Goal: Information Seeking & Learning: Learn about a topic

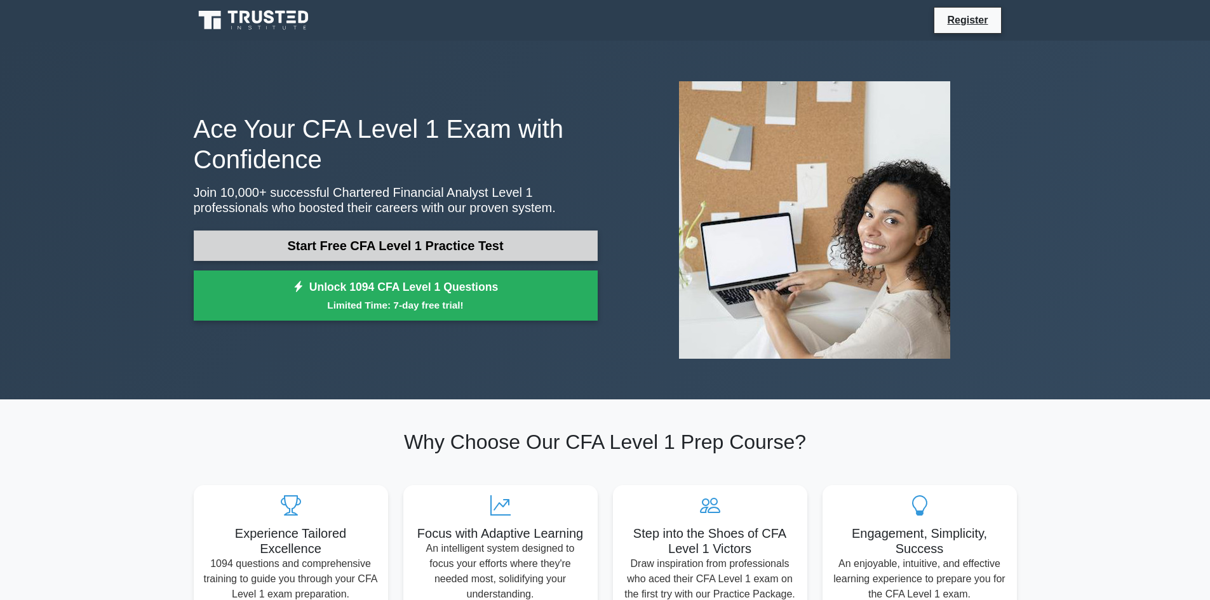
click at [326, 248] on link "Start Free CFA Level 1 Practice Test" at bounding box center [396, 246] width 404 height 30
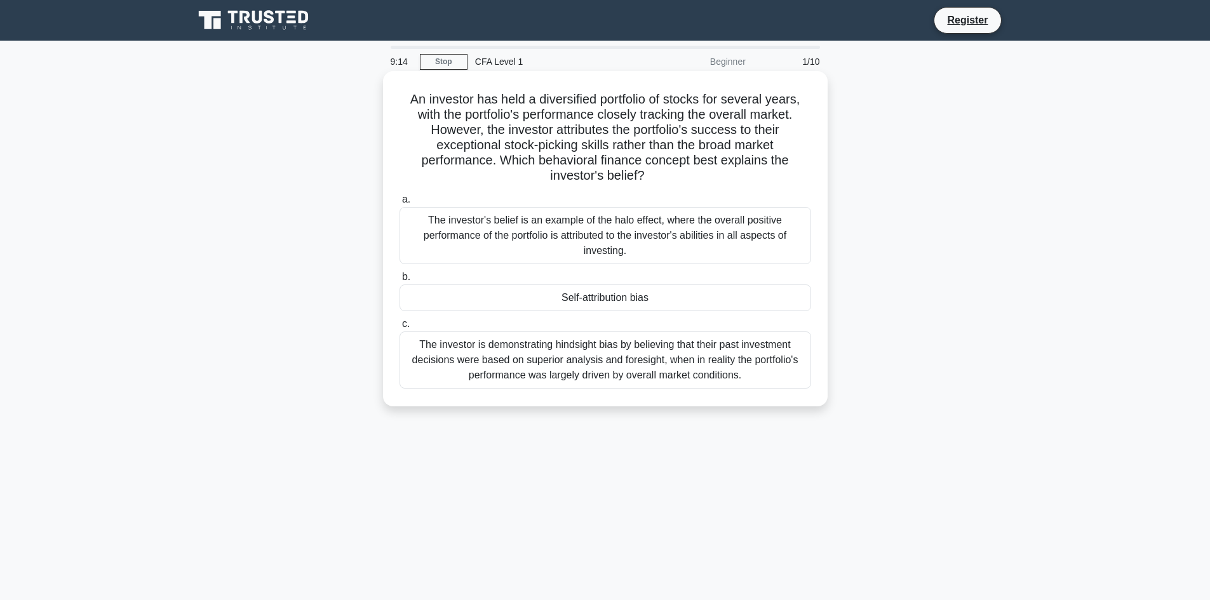
click at [601, 364] on div "The investor is demonstrating hindsight bias by believing that their past inves…" at bounding box center [605, 360] width 412 height 57
click at [399, 328] on input "c. The investor is demonstrating hindsight bias by believing that their past in…" at bounding box center [399, 324] width 0 height 8
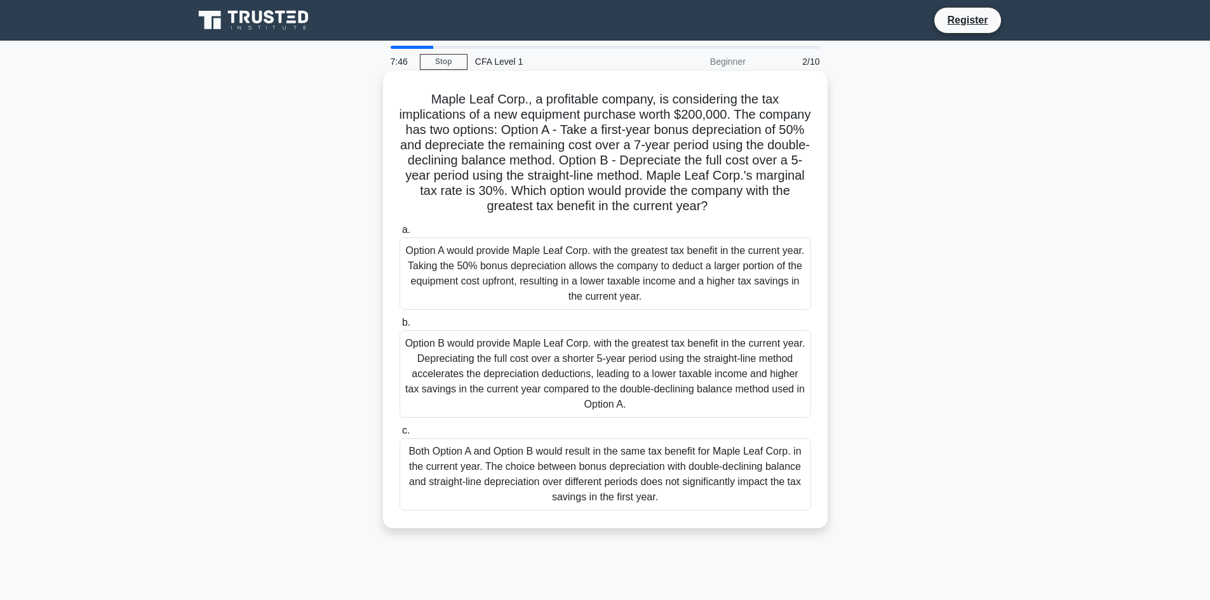
drag, startPoint x: 427, startPoint y: 97, endPoint x: 716, endPoint y: 511, distance: 504.4
click at [716, 511] on div "Maple Leaf Corp., a profitable company, is considering the tax implications of …" at bounding box center [605, 299] width 434 height 447
copy div "Maple Leaf Corp., a profitable company, is considering the tax implications of …"
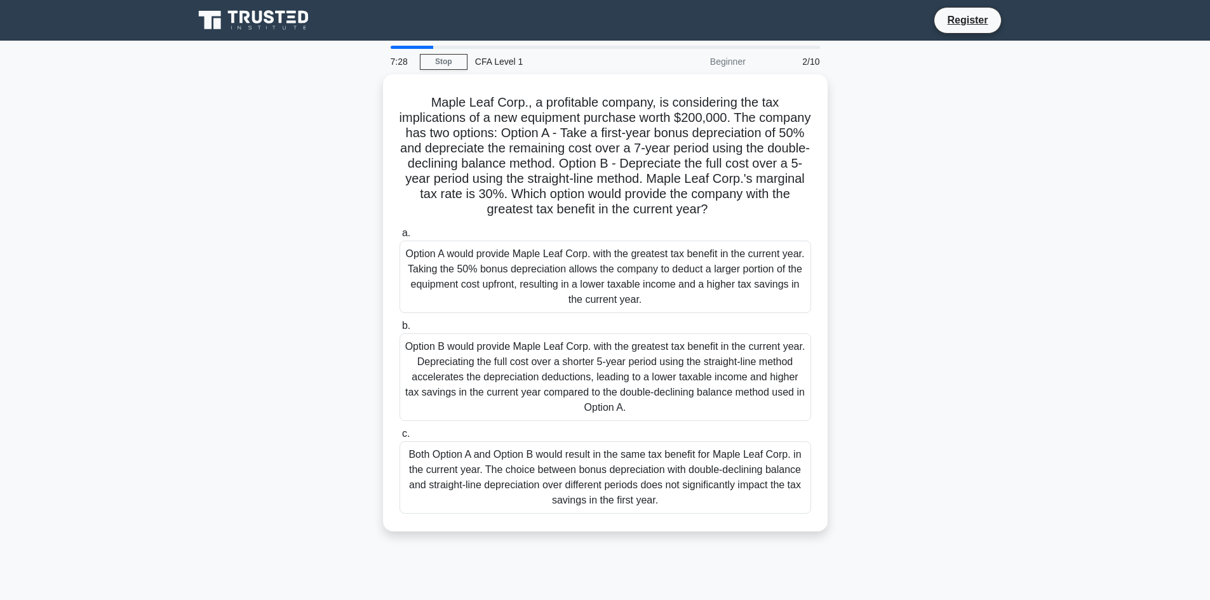
click at [166, 377] on main "7:28 Stop CFA Level 1 Beginner 2/10 Maple Leaf Corp., a profitable company, is …" at bounding box center [605, 363] width 1210 height 645
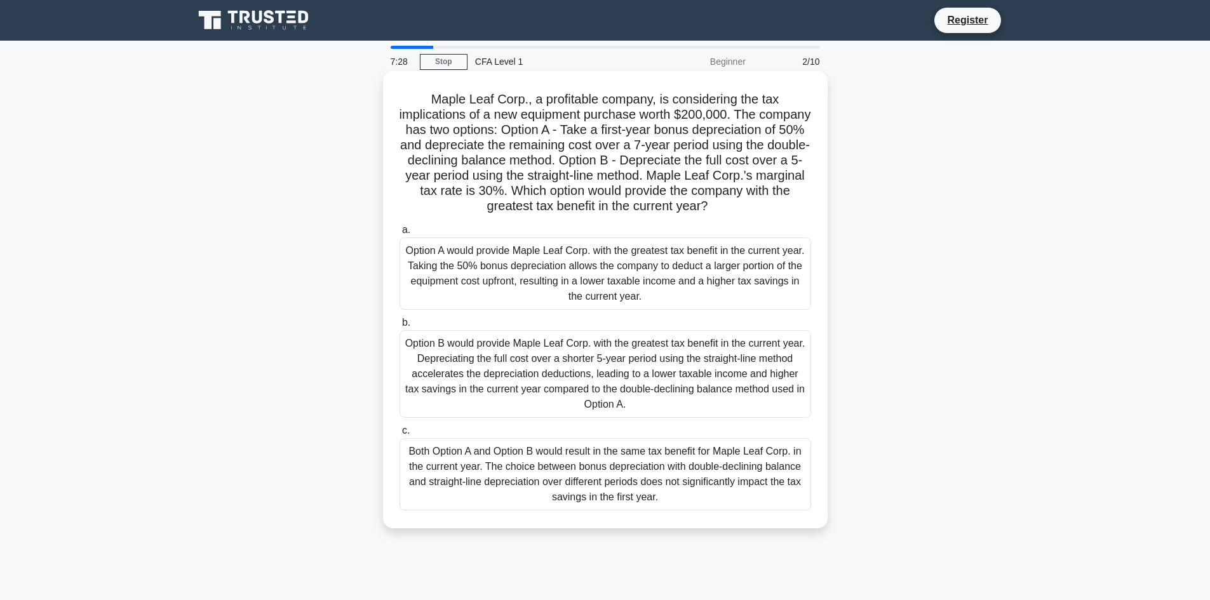
click at [507, 299] on div "Option A would provide Maple Leaf Corp. with the greatest tax benefit in the cu…" at bounding box center [605, 274] width 412 height 72
click at [399, 234] on input "a. Option A would provide Maple Leaf Corp. with the greatest tax benefit in the…" at bounding box center [399, 230] width 0 height 8
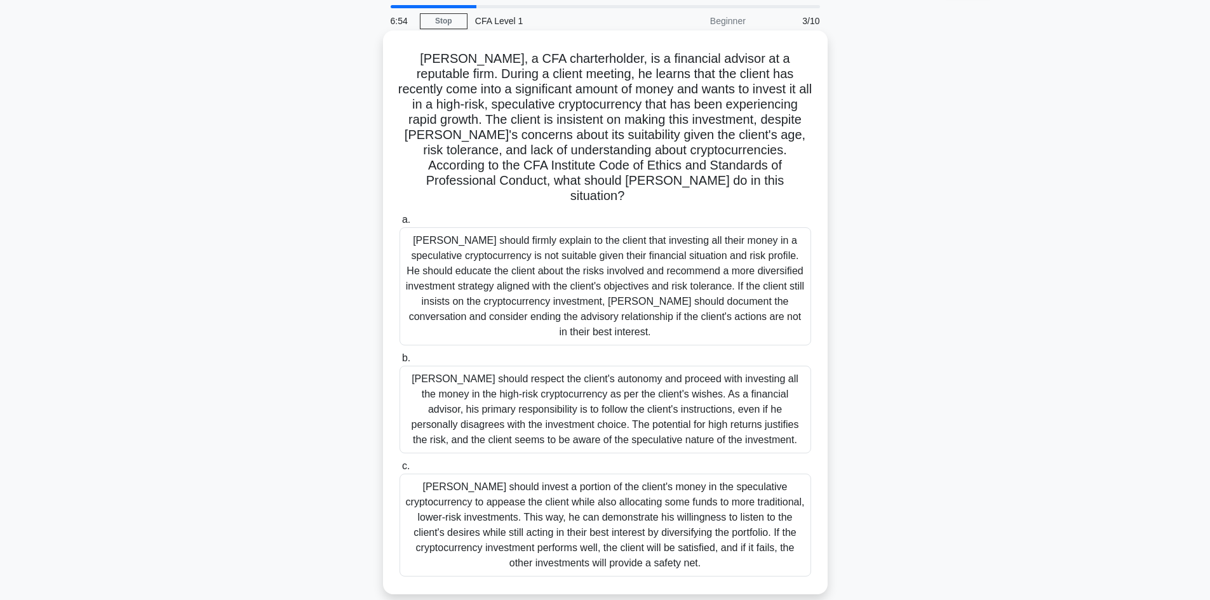
scroll to position [64, 0]
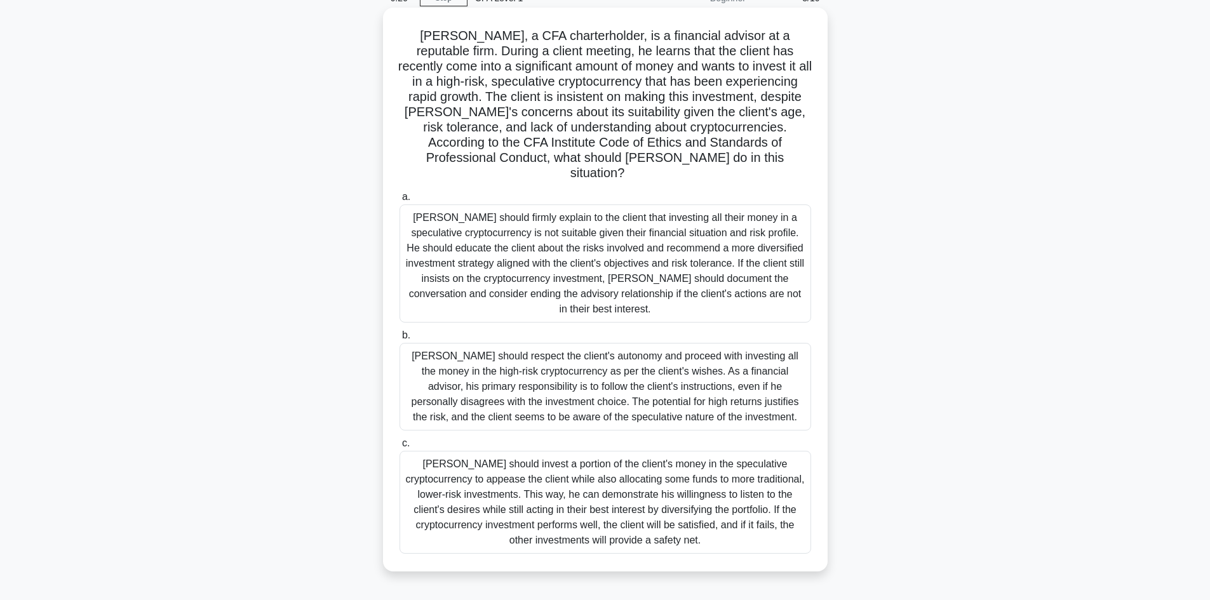
drag, startPoint x: 402, startPoint y: 36, endPoint x: 717, endPoint y: 534, distance: 589.2
click at [717, 534] on div "[PERSON_NAME], a CFA charterholder, is a financial advisor at a reputable firm.…" at bounding box center [605, 290] width 434 height 554
copy div "[PERSON_NAME], a CFA charterholder, is a financial advisor at a reputable firm.…"
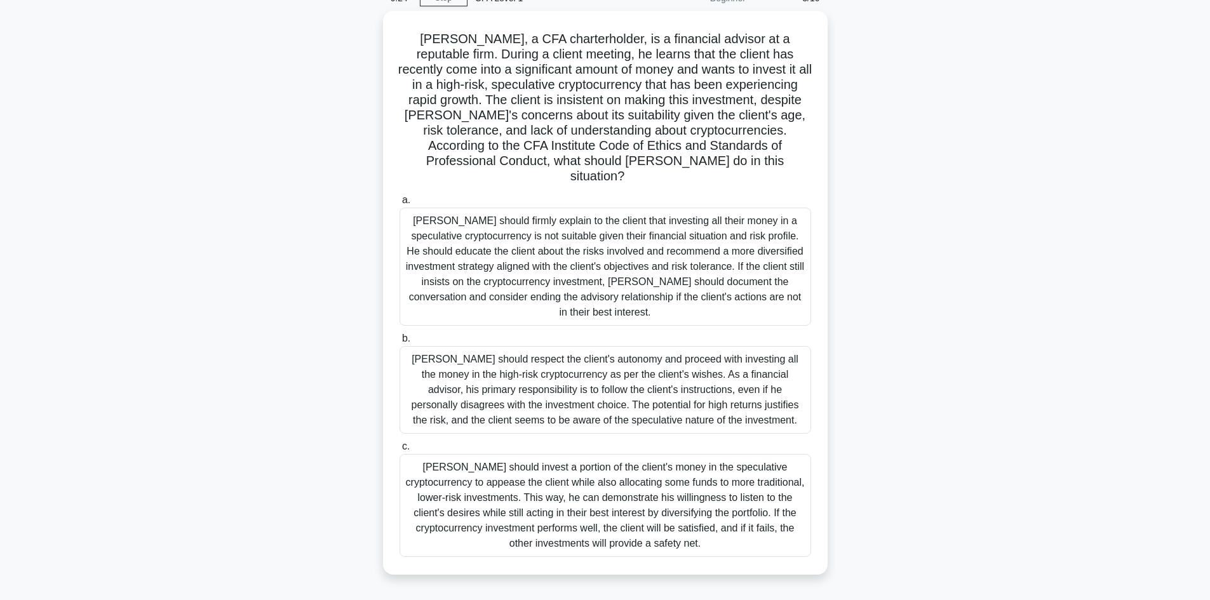
drag, startPoint x: 69, startPoint y: 392, endPoint x: 76, endPoint y: 390, distance: 6.6
click at [70, 391] on main "6:24 Stop CFA Level 1 Beginner 3/10 [PERSON_NAME], a CFA charterholder, is a fi…" at bounding box center [605, 299] width 1210 height 645
click at [116, 367] on main "6:24 Stop CFA Level 1 Beginner 3/10 Matthew, a CFA charterholder, is a financia…" at bounding box center [605, 299] width 1210 height 645
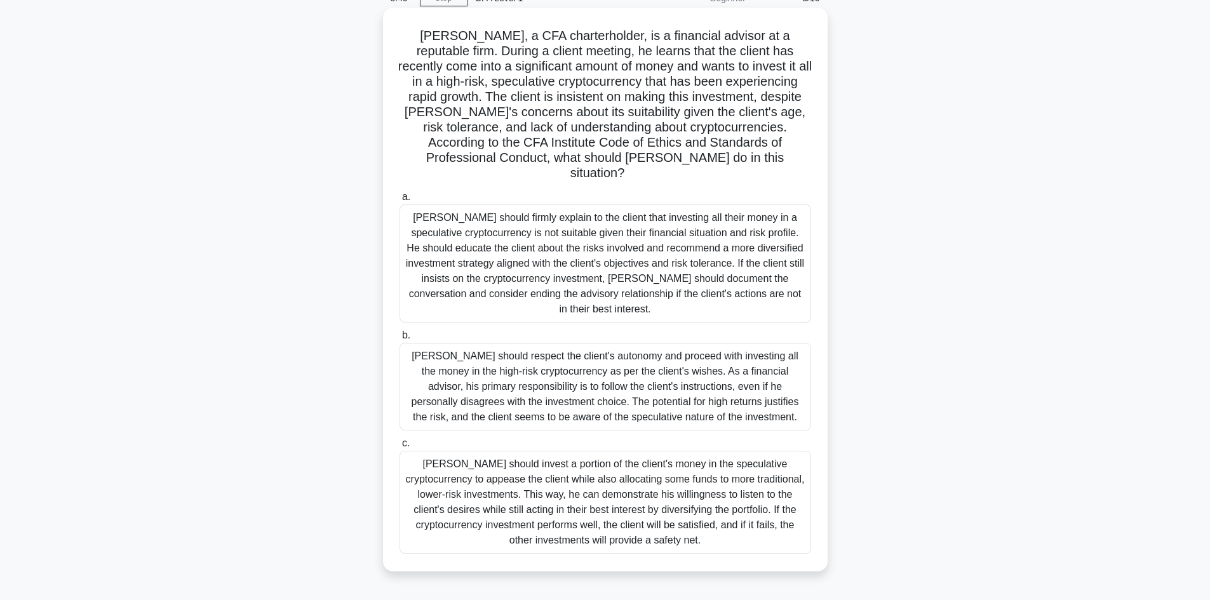
click at [570, 250] on div "Matthew should firmly explain to the client that investing all their money in a…" at bounding box center [605, 264] width 412 height 118
click at [399, 201] on input "a. Matthew should firmly explain to the client that investing all their money i…" at bounding box center [399, 197] width 0 height 8
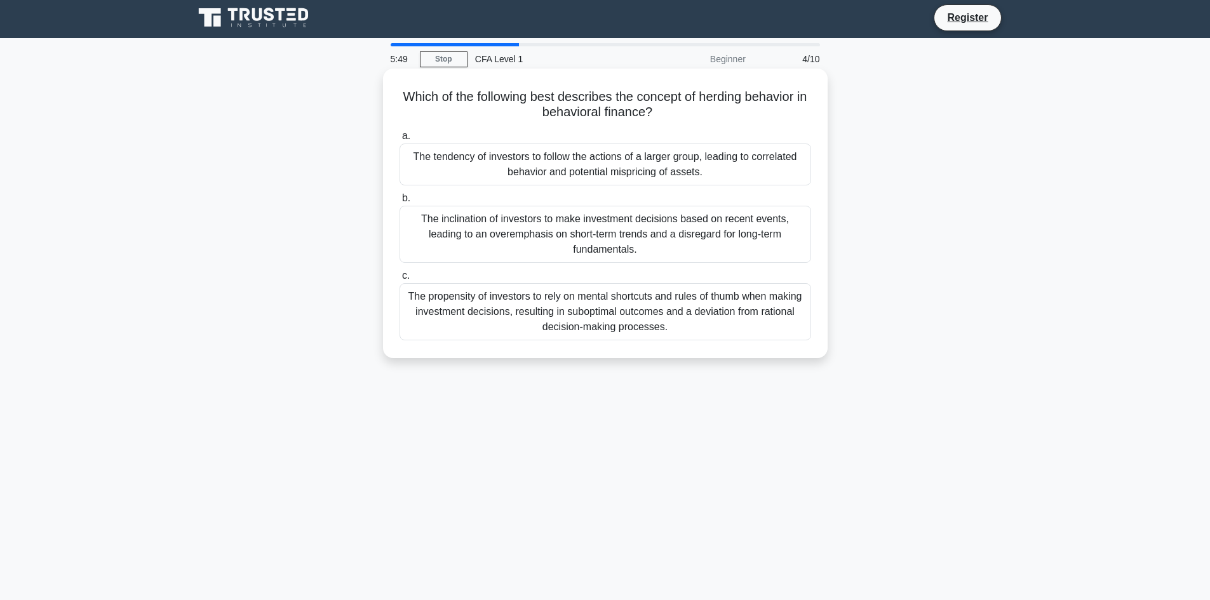
scroll to position [0, 0]
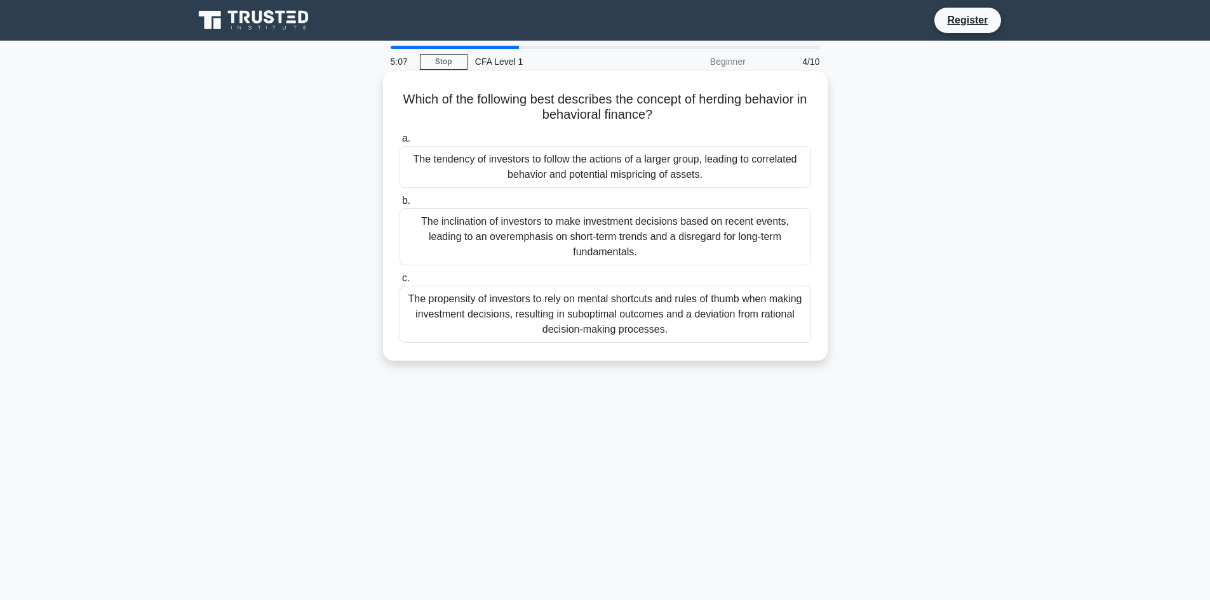
click at [655, 167] on div "The tendency of investors to follow the actions of a larger group, leading to c…" at bounding box center [605, 167] width 412 height 42
click at [399, 143] on input "a. The tendency of investors to follow the actions of a larger group, leading t…" at bounding box center [399, 139] width 0 height 8
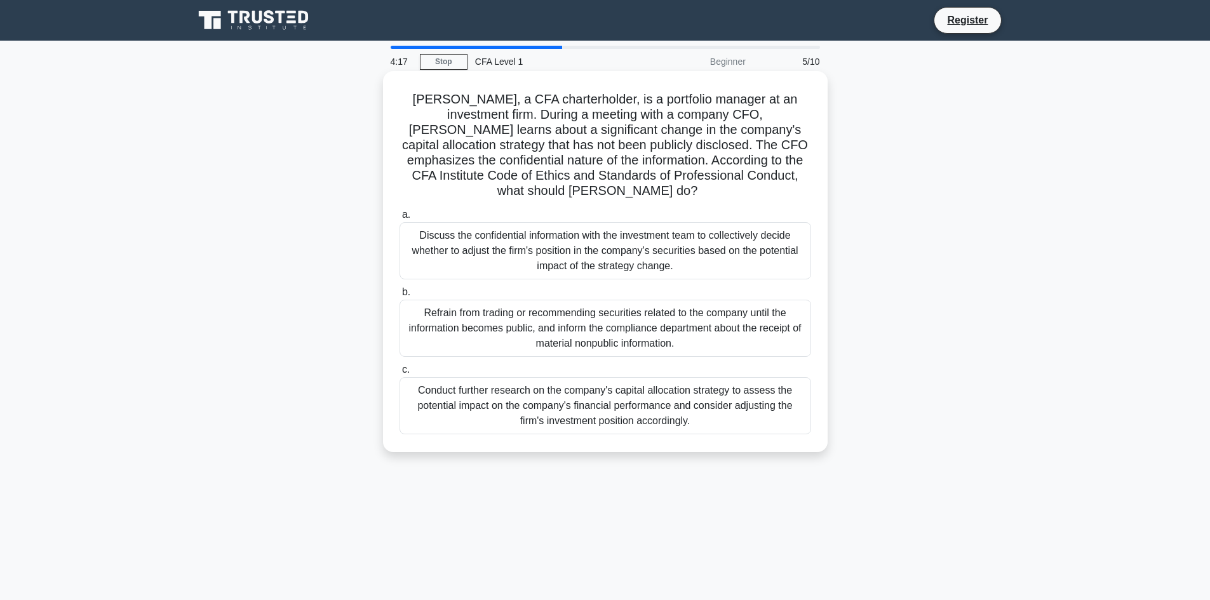
click at [675, 315] on div "Refrain from trading or recommending securities related to the company until th…" at bounding box center [605, 328] width 412 height 57
click at [399, 297] on input "b. Refrain from trading or recommending securities related to the company until…" at bounding box center [399, 292] width 0 height 8
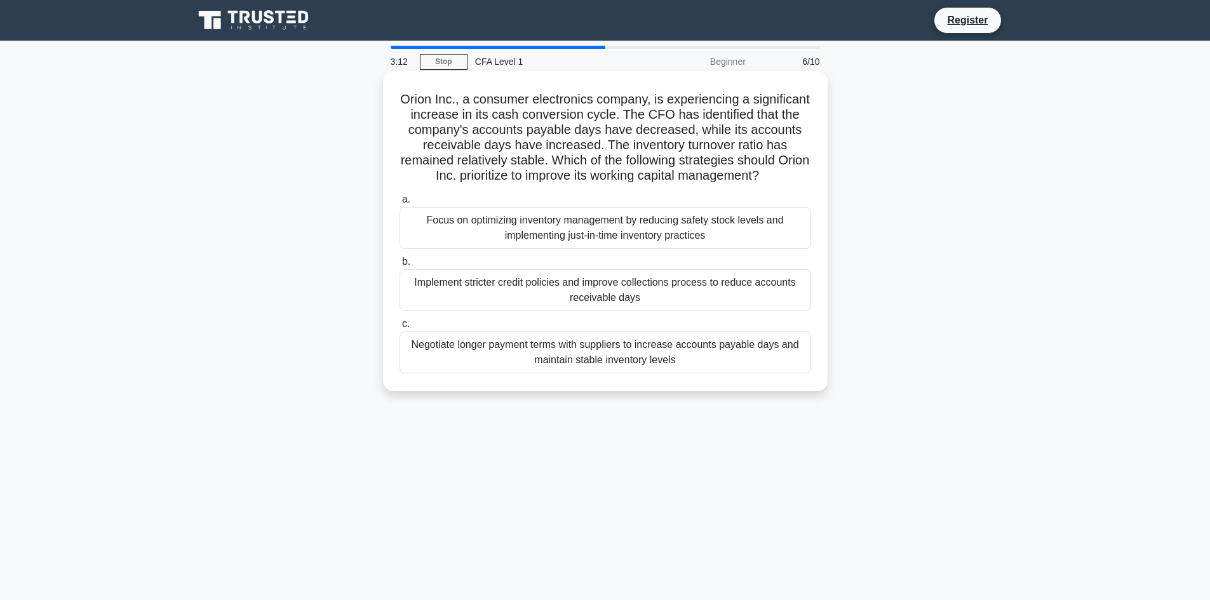
click at [686, 292] on div "Implement stricter credit policies and improve collections process to reduce ac…" at bounding box center [605, 290] width 412 height 42
click at [399, 266] on input "b. Implement stricter credit policies and improve collections process to reduce…" at bounding box center [399, 262] width 0 height 8
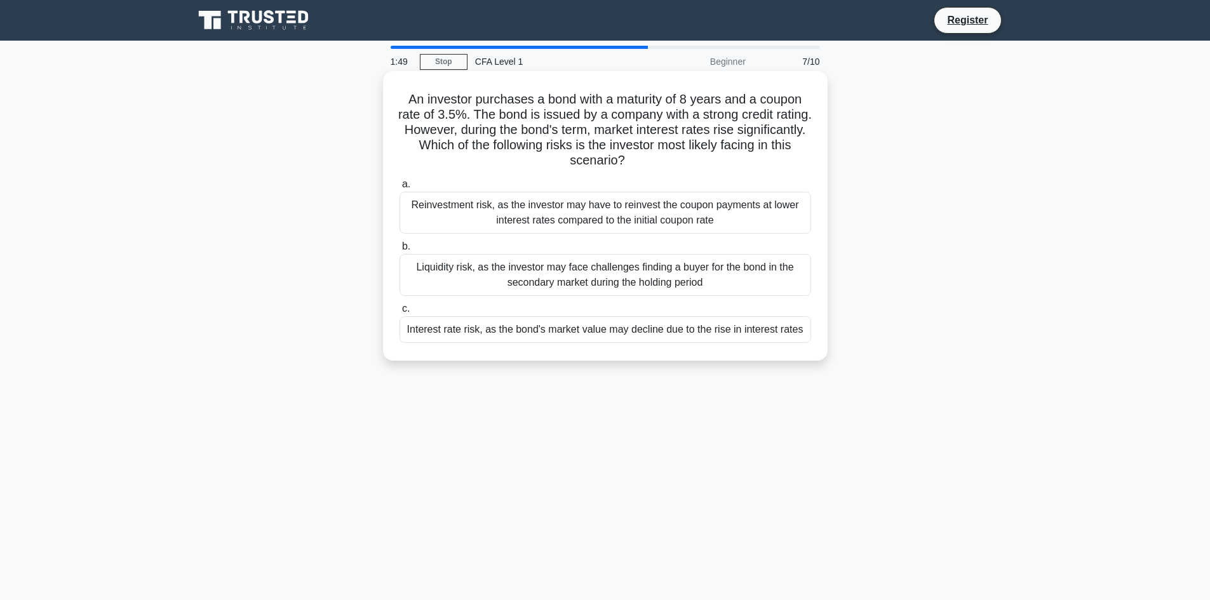
drag, startPoint x: 408, startPoint y: 99, endPoint x: 817, endPoint y: 329, distance: 469.2
click at [817, 329] on div "An investor purchases a bond with a maturity of 8 years and a coupon rate of 3.…" at bounding box center [605, 215] width 434 height 279
copy div "n investor purchases a bond with a maturity of 8 years and a coupon rate of 3.5…"
click at [614, 434] on div "1:48 Stop CFA Level 1 Beginner 7/10 An investor purchases a bond with a maturit…" at bounding box center [605, 363] width 838 height 635
click at [580, 427] on div "1:47 Stop CFA Level 1 Beginner 7/10 An investor purchases a bond with a maturit…" at bounding box center [605, 363] width 838 height 635
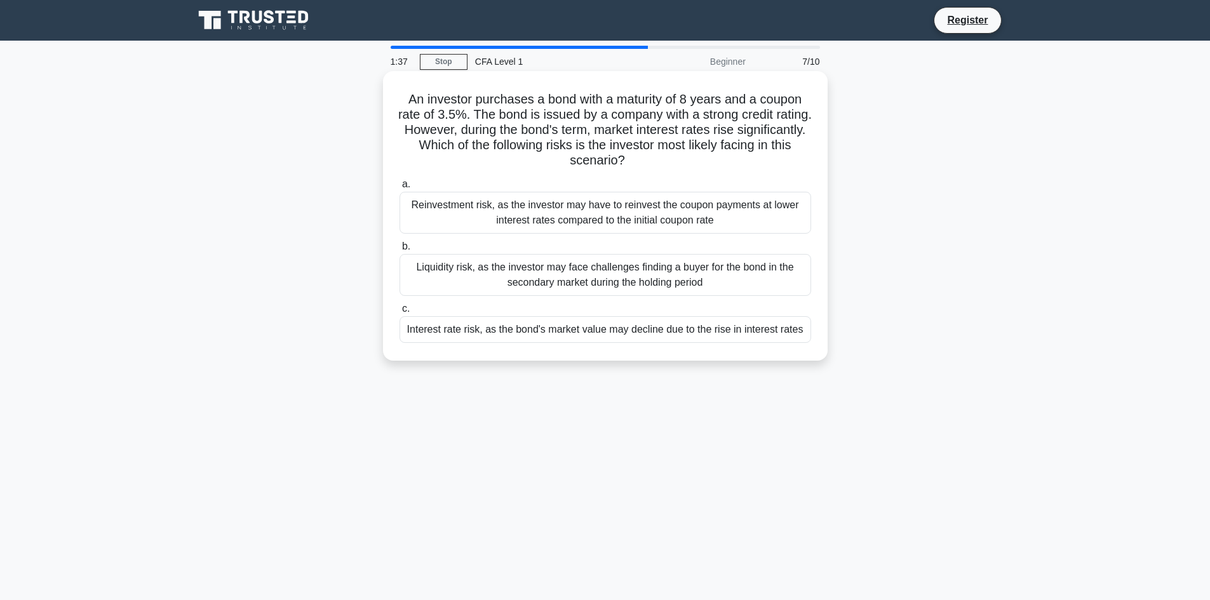
click at [663, 211] on div "Reinvestment risk, as the investor may have to reinvest the coupon payments at …" at bounding box center [605, 213] width 412 height 42
click at [399, 189] on input "a. Reinvestment risk, as the investor may have to reinvest the coupon payments …" at bounding box center [399, 184] width 0 height 8
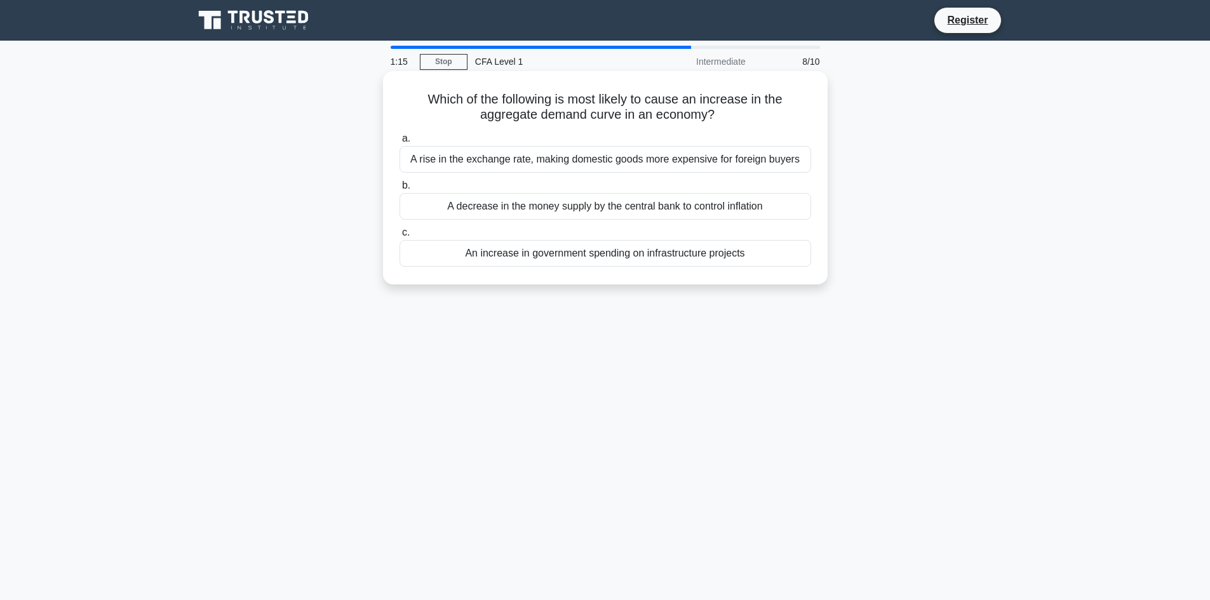
click at [678, 258] on div "An increase in government spending on infrastructure projects" at bounding box center [605, 253] width 412 height 27
click at [399, 237] on input "c. An increase in government spending on infrastructure projects" at bounding box center [399, 233] width 0 height 8
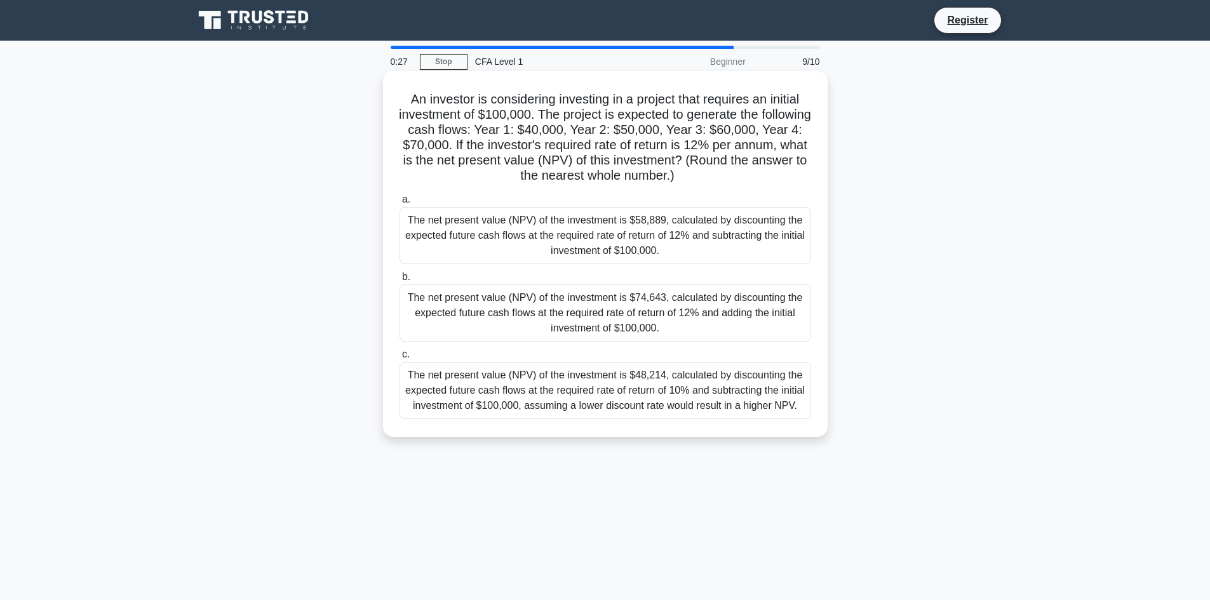
click at [704, 305] on div "The net present value (NPV) of the investment is $74,643, calculated by discoun…" at bounding box center [605, 313] width 412 height 57
click at [399, 281] on input "b. The net present value (NPV) of the investment is $74,643, calculated by disc…" at bounding box center [399, 277] width 0 height 8
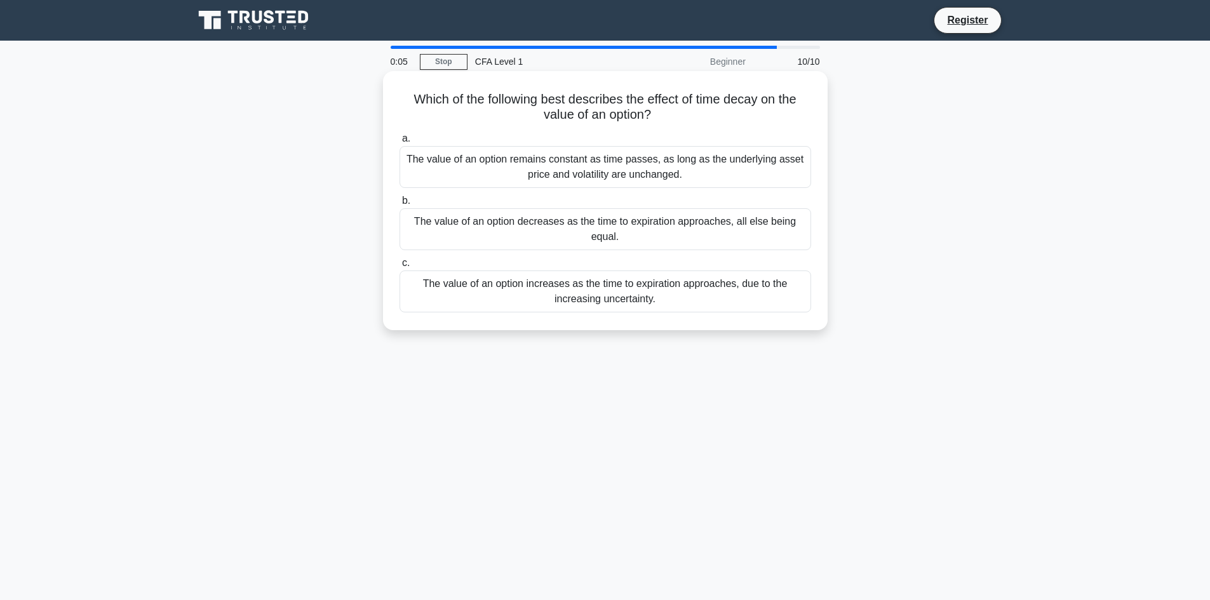
click at [622, 236] on div "The value of an option decreases as the time to expiration approaches, all else…" at bounding box center [605, 229] width 412 height 42
click at [399, 205] on input "b. The value of an option decreases as the time to expiration approaches, all e…" at bounding box center [399, 201] width 0 height 8
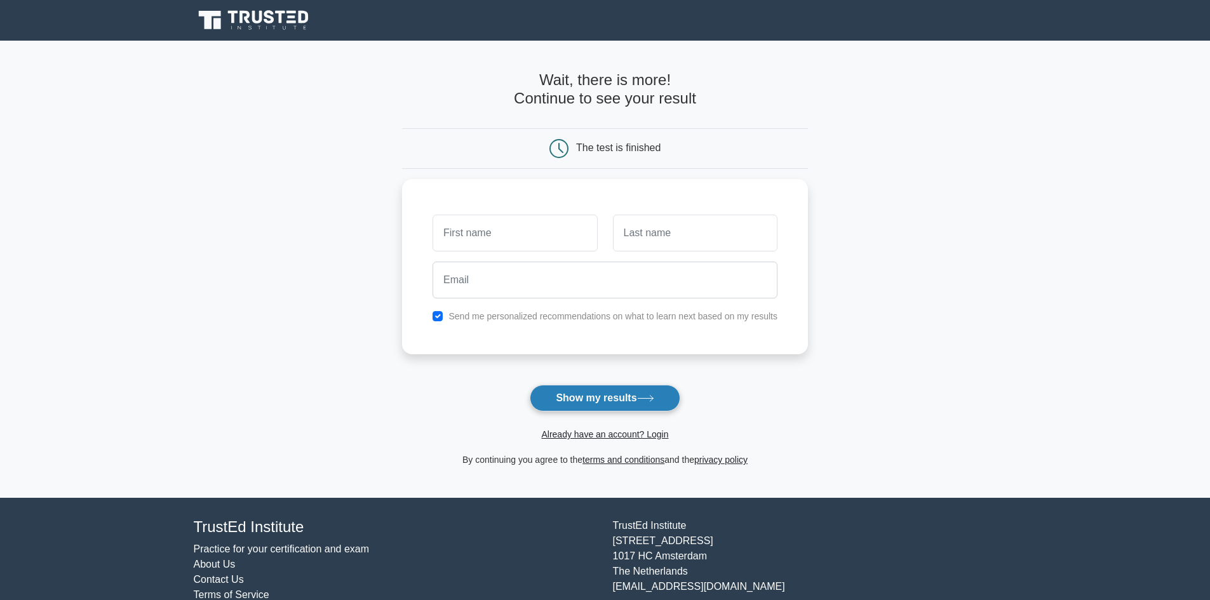
click at [615, 390] on button "Show my results" at bounding box center [605, 398] width 150 height 27
click at [566, 320] on div "Send me personalized recommendations on what to learn next based on my results" at bounding box center [605, 312] width 360 height 15
click at [439, 315] on input "checkbox" at bounding box center [438, 313] width 10 height 10
checkbox input "false"
click at [622, 394] on button "Show my results" at bounding box center [605, 398] width 150 height 27
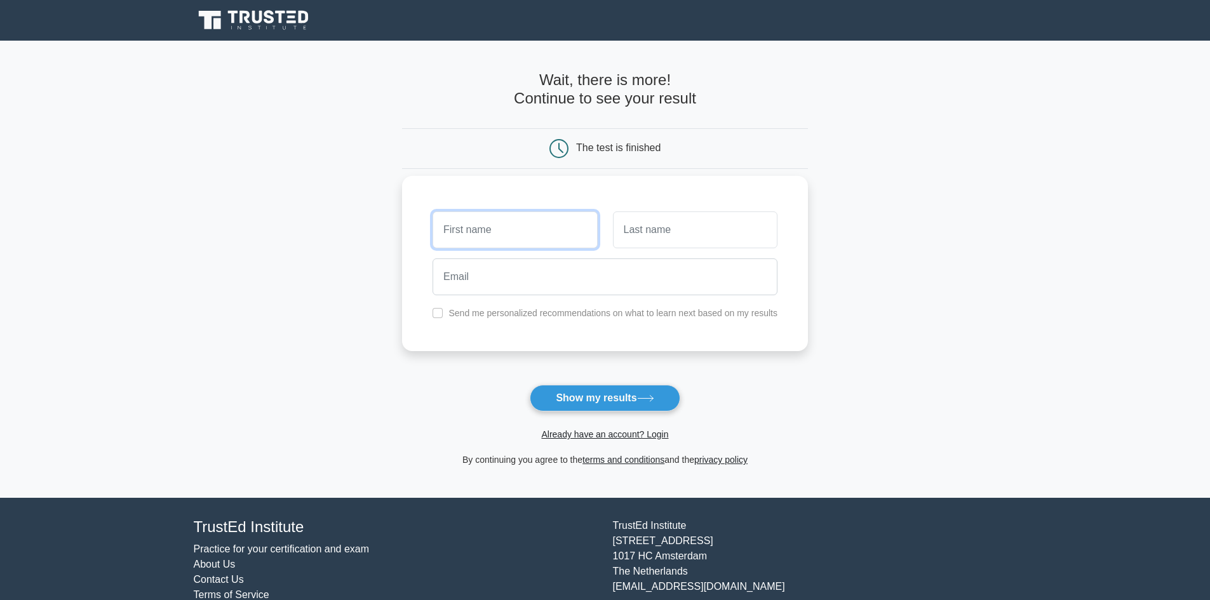
click at [508, 220] on input "text" at bounding box center [515, 229] width 164 height 37
click at [507, 224] on input "text" at bounding box center [515, 229] width 164 height 37
type input "h"
type input "s"
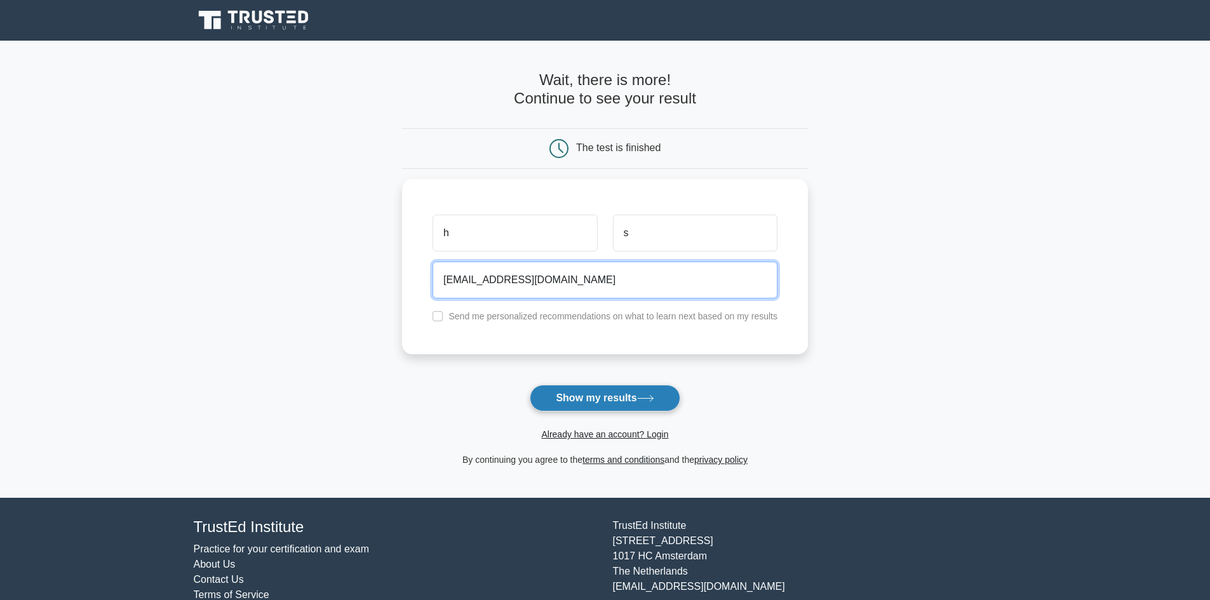
type input "hsangare@na.edu"
click at [603, 403] on button "Show my results" at bounding box center [605, 398] width 150 height 27
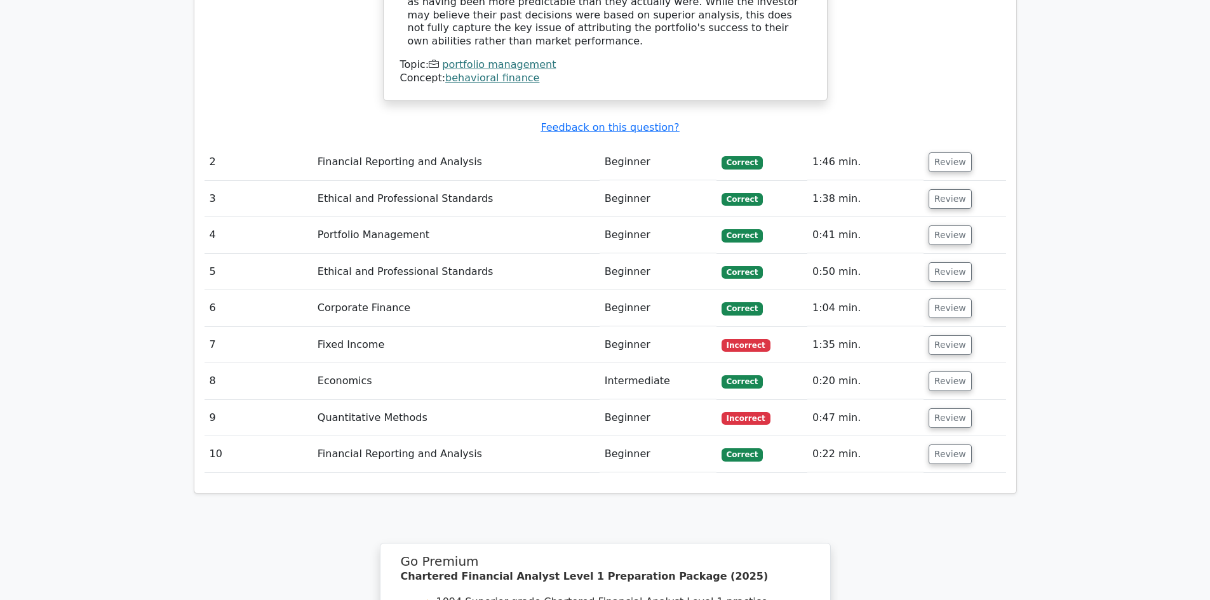
scroll to position [1693, 0]
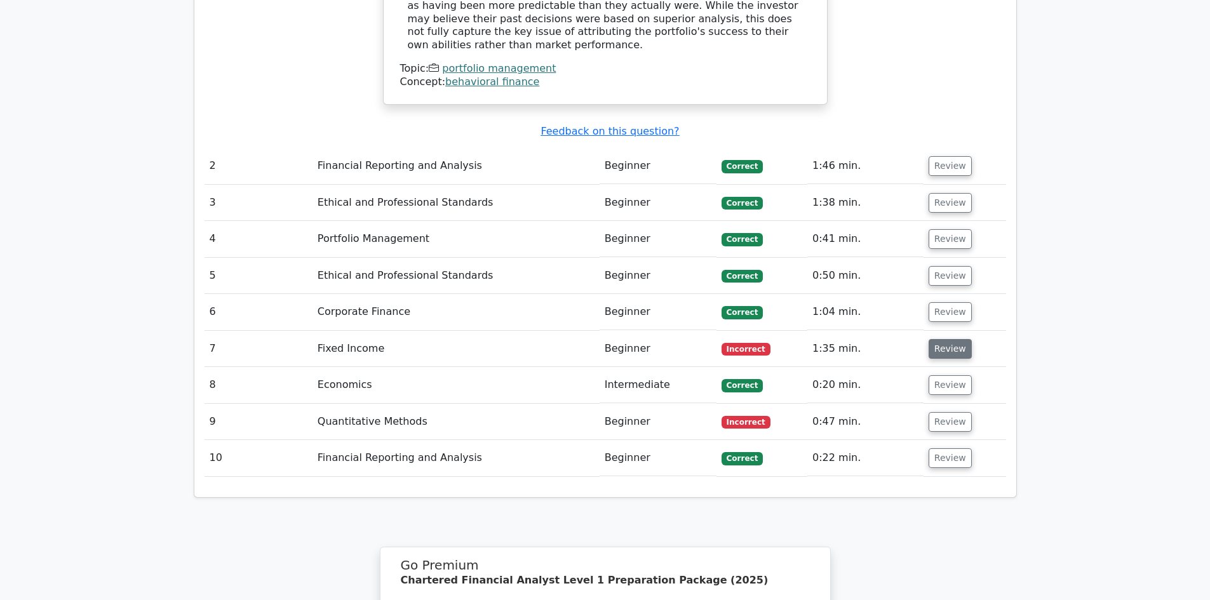
click at [942, 339] on button "Review" at bounding box center [950, 349] width 43 height 20
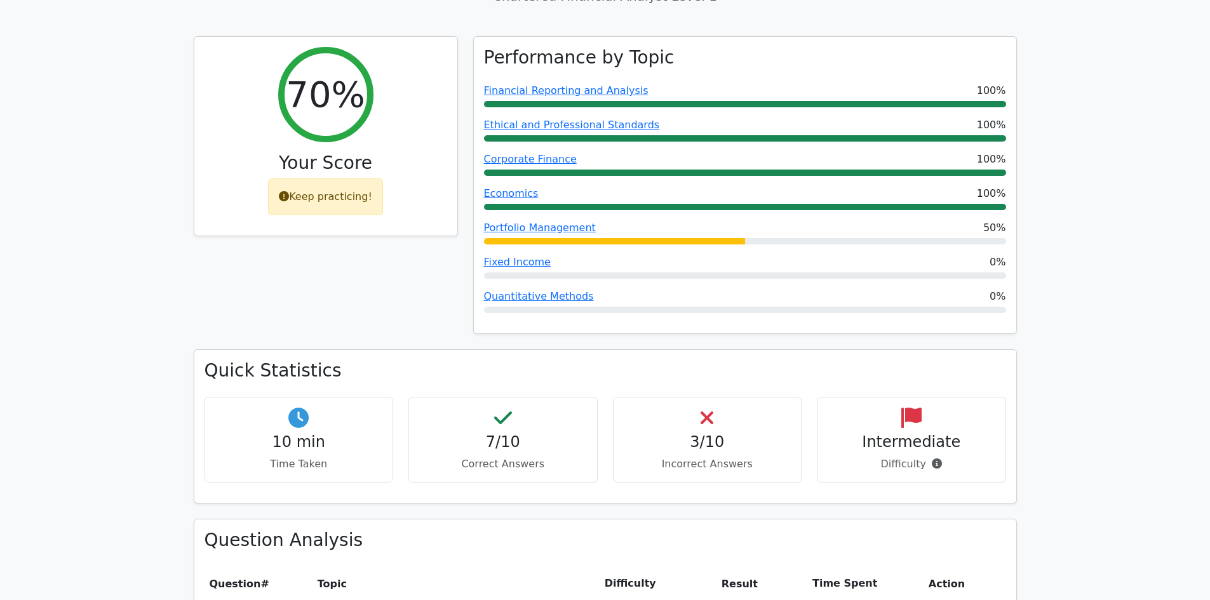
scroll to position [422, 0]
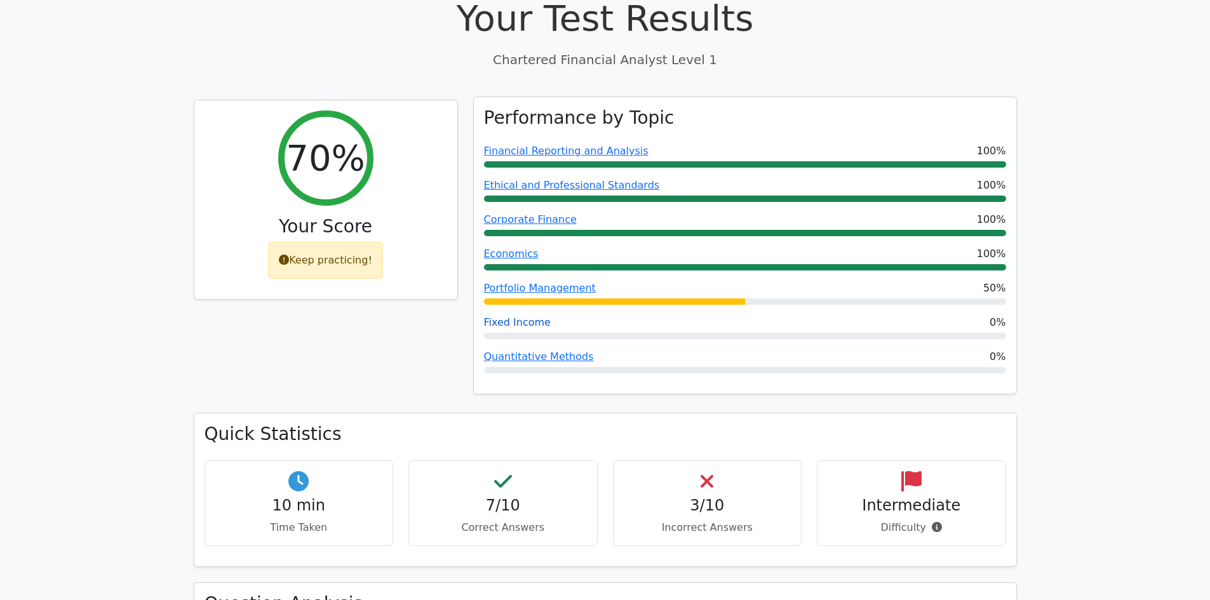
click at [507, 316] on link "Fixed Income" at bounding box center [517, 322] width 67 height 12
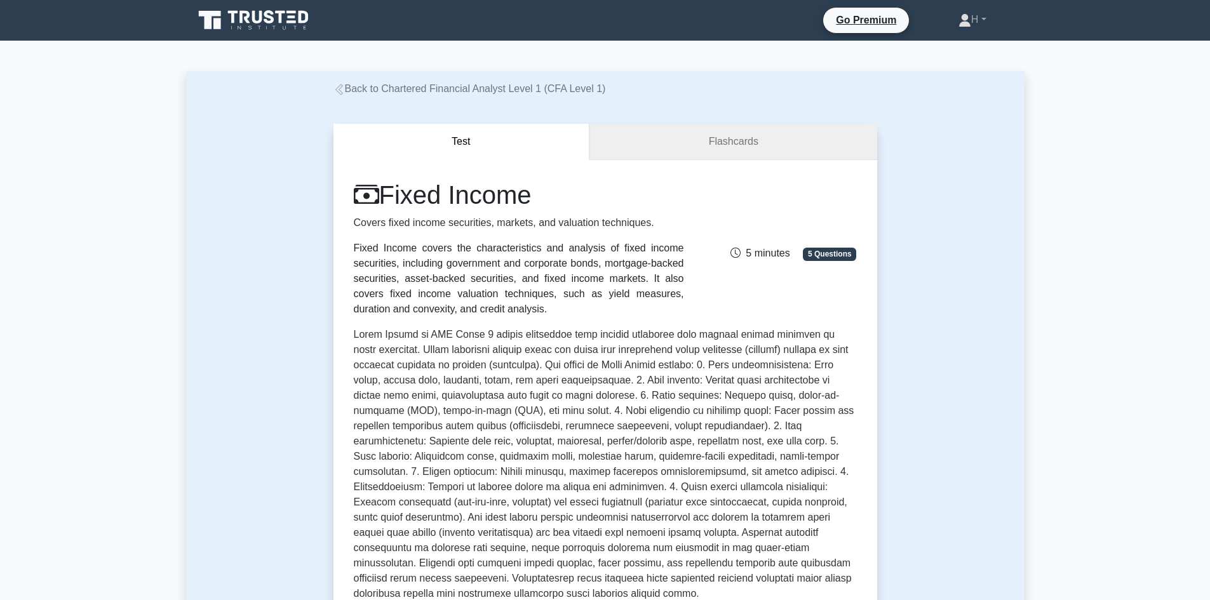
click at [674, 142] on link "Flashcards" at bounding box center [732, 142] width 287 height 36
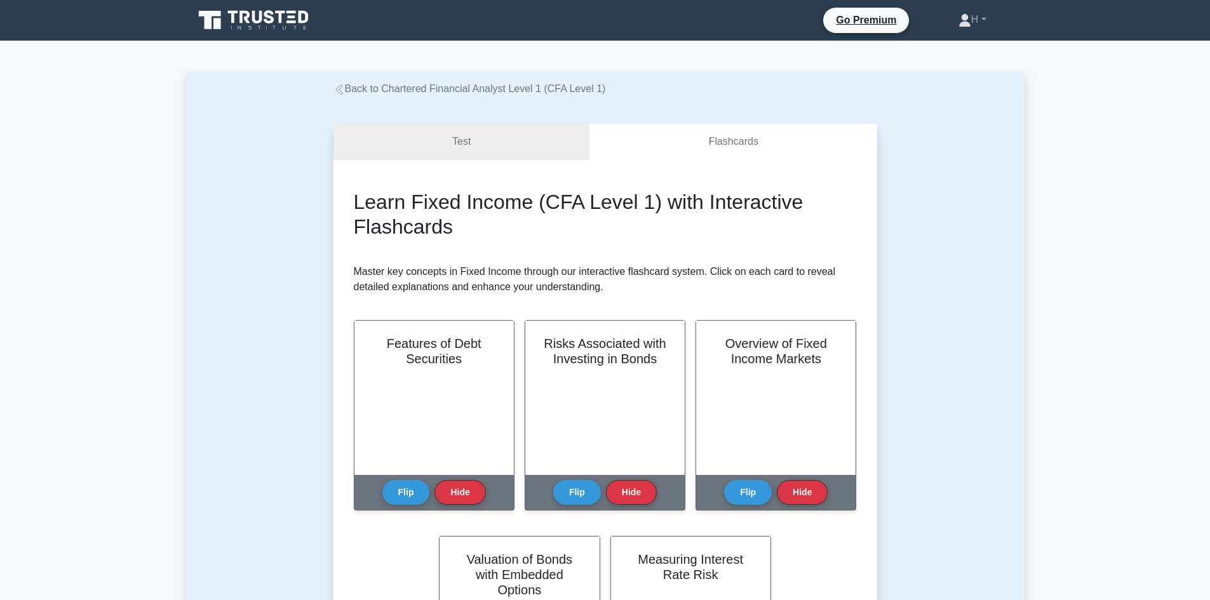
click at [527, 152] on link "Test" at bounding box center [461, 142] width 257 height 36
click at [460, 144] on link "Test" at bounding box center [461, 142] width 257 height 36
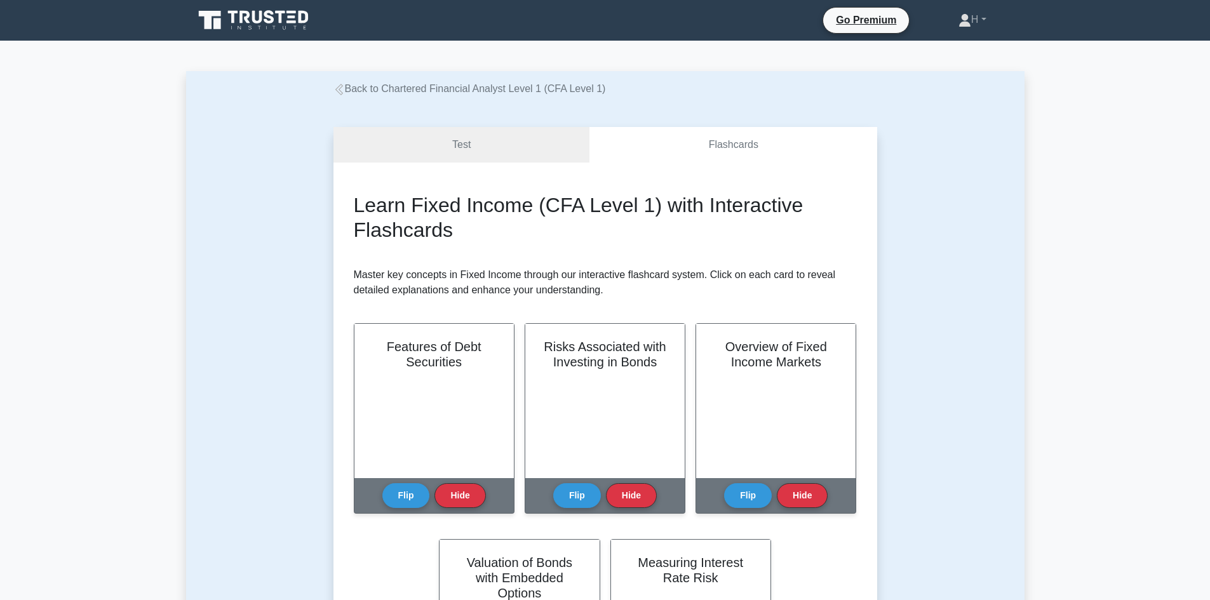
click at [346, 85] on link "Back to Chartered Financial Analyst Level 1 (CFA Level 1)" at bounding box center [469, 88] width 272 height 11
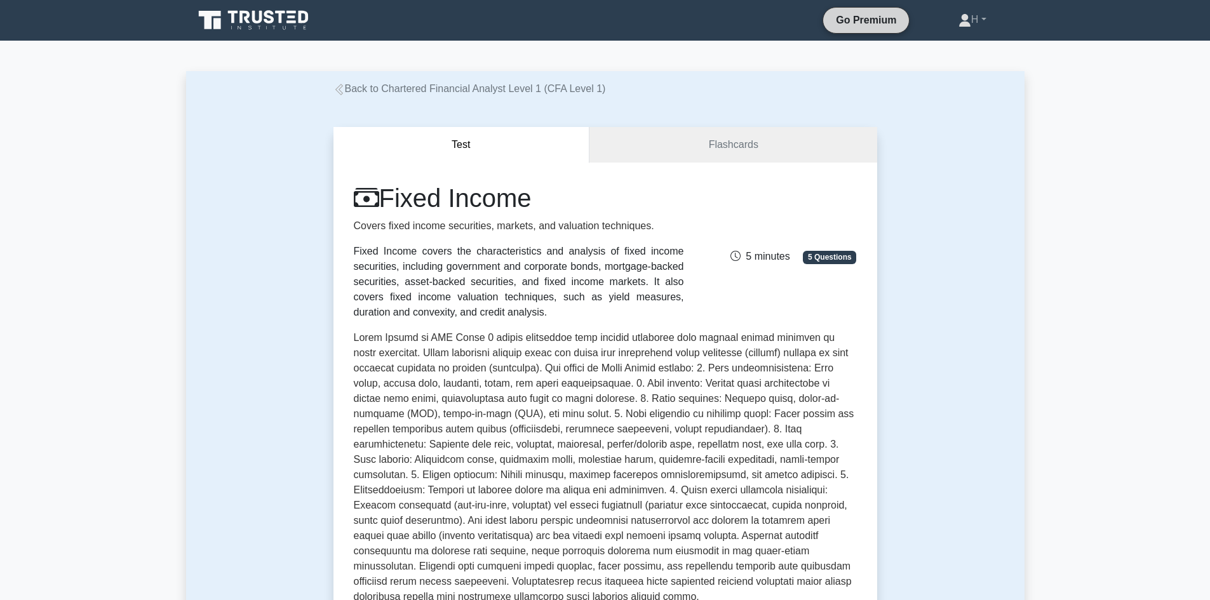
click at [862, 23] on link "Go Premium" at bounding box center [866, 20] width 76 height 16
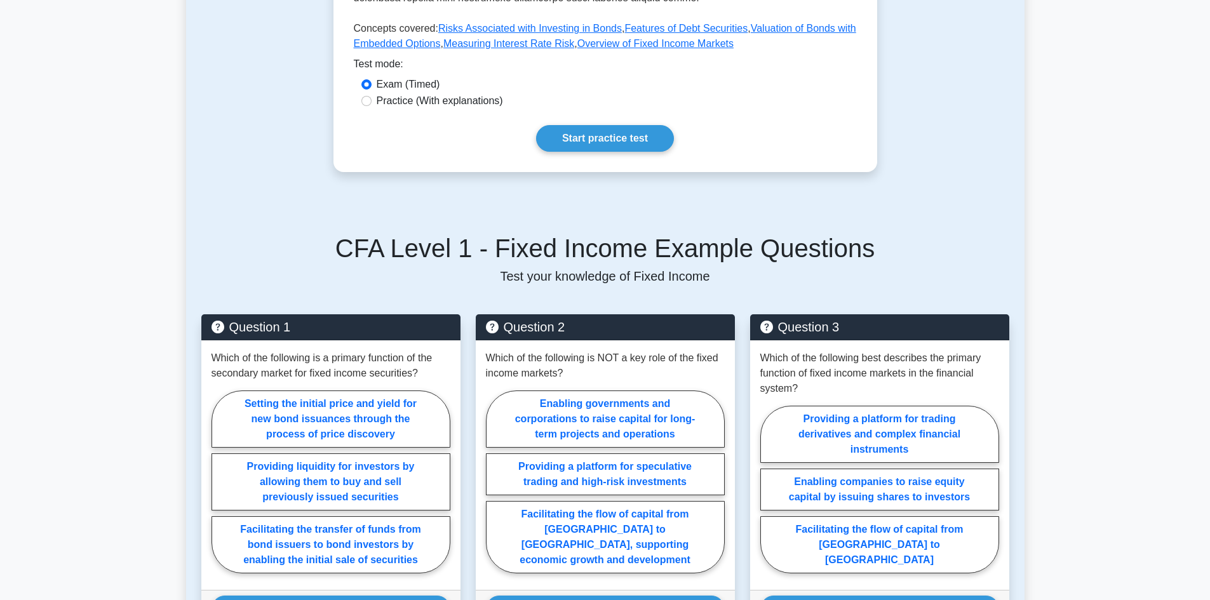
scroll to position [699, 0]
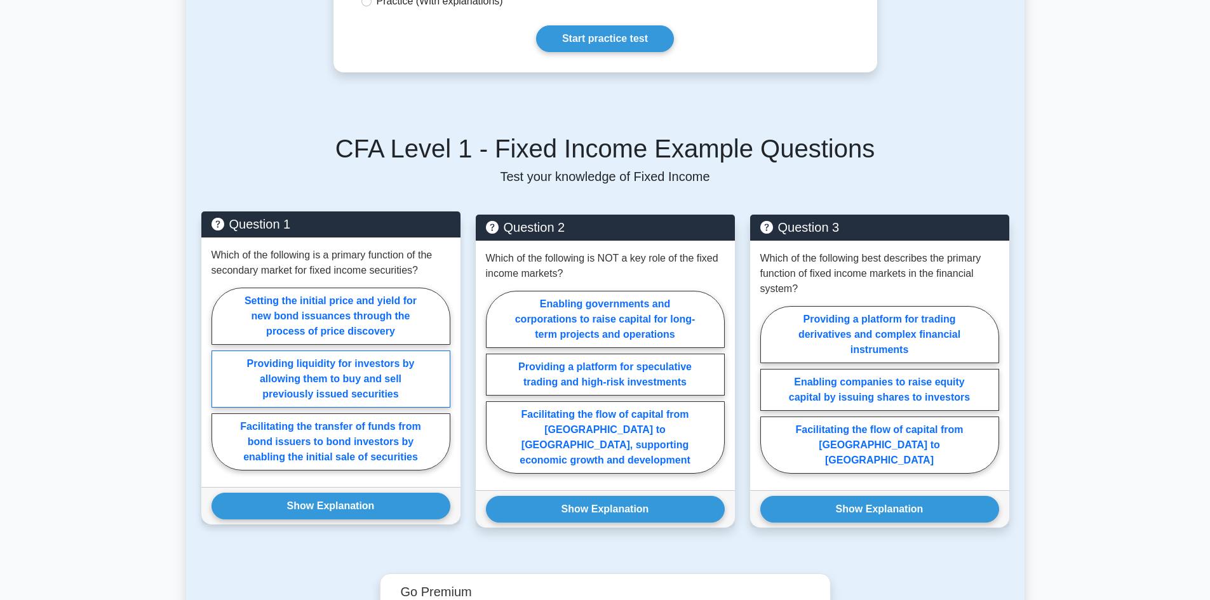
click at [378, 361] on label "Providing liquidity for investors by allowing them to buy and sell previously i…" at bounding box center [330, 379] width 239 height 57
click at [220, 379] on input "Providing liquidity for investors by allowing them to buy and sell previously i…" at bounding box center [215, 383] width 8 height 8
radio input "true"
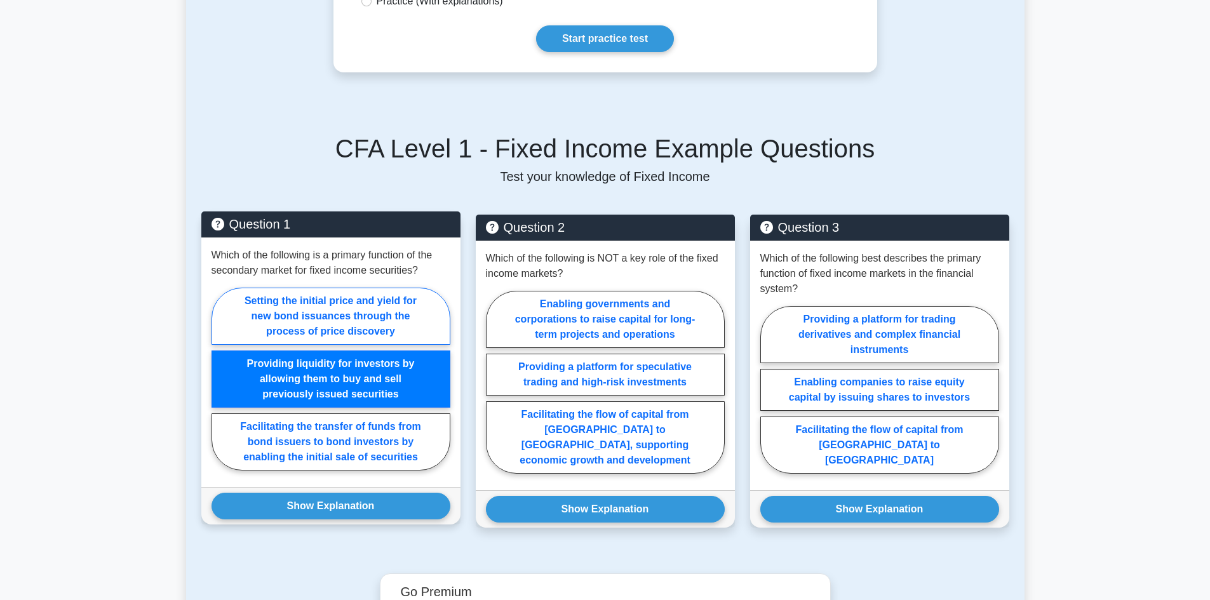
click at [347, 309] on label "Setting the initial price and yield for new bond issuances through the process …" at bounding box center [330, 316] width 239 height 57
click at [220, 379] on input "Setting the initial price and yield for new bond issuances through the process …" at bounding box center [215, 383] width 8 height 8
radio input "true"
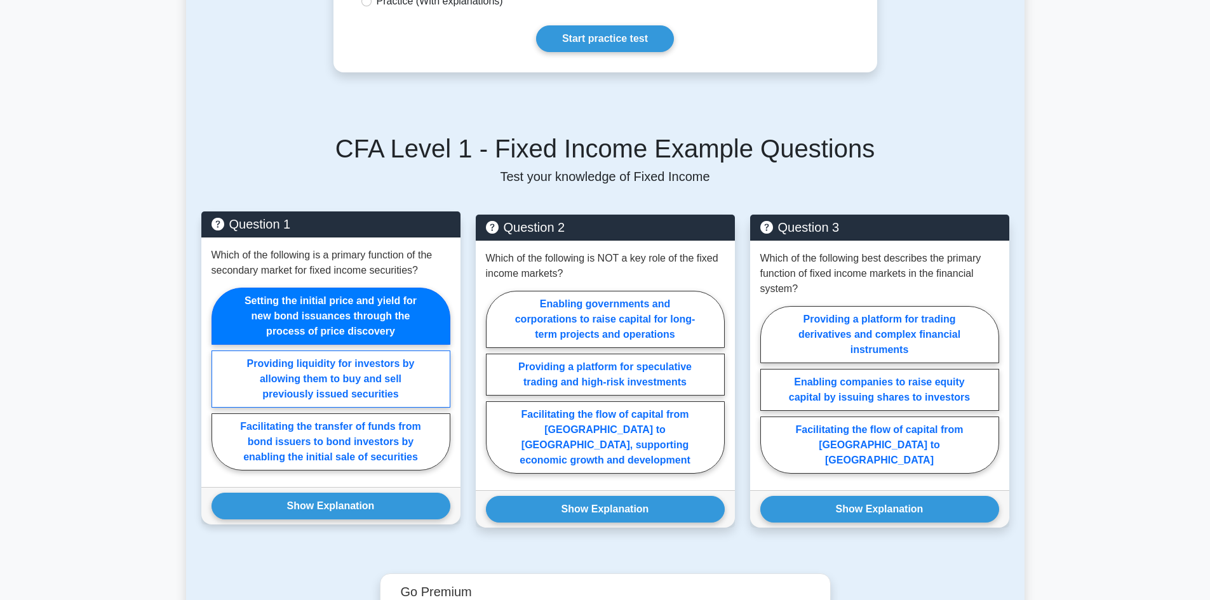
click at [342, 352] on label "Providing liquidity for investors by allowing them to buy and sell previously i…" at bounding box center [330, 379] width 239 height 57
click at [220, 379] on input "Providing liquidity for investors by allowing them to buy and sell previously i…" at bounding box center [215, 383] width 8 height 8
radio input "true"
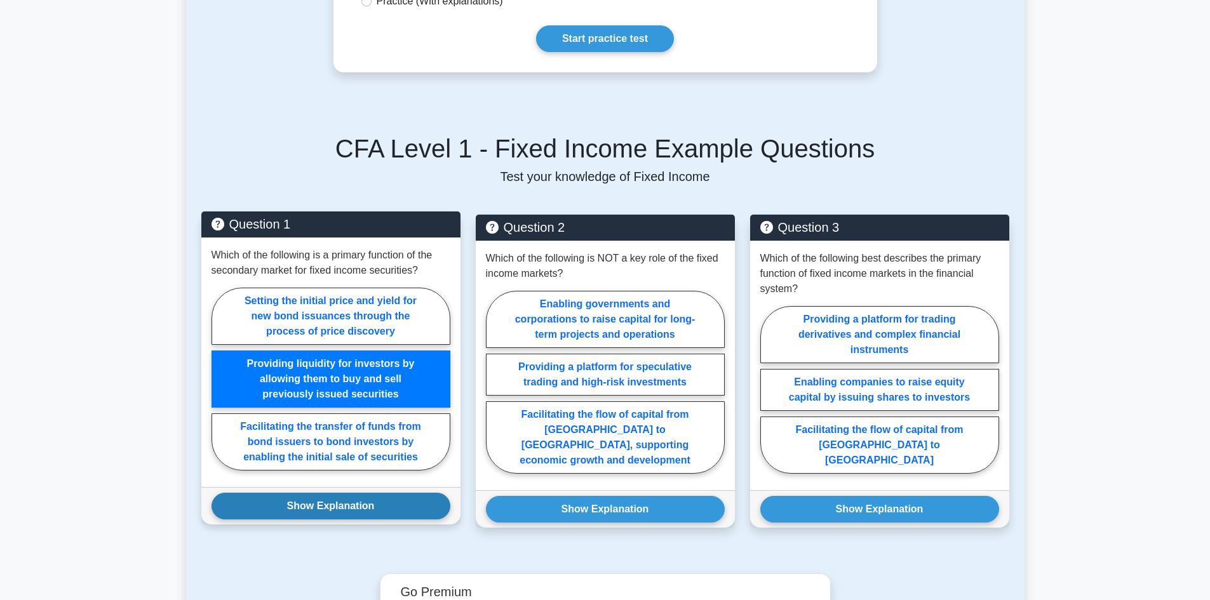
click at [334, 493] on button "Show Explanation" at bounding box center [330, 506] width 239 height 27
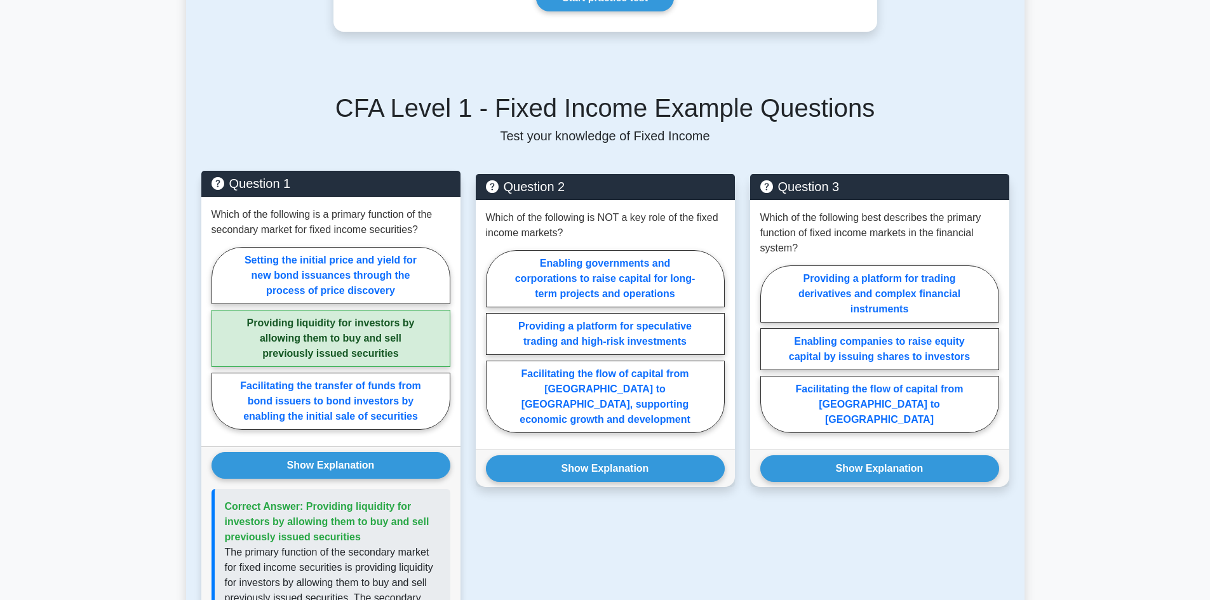
scroll to position [762, 0]
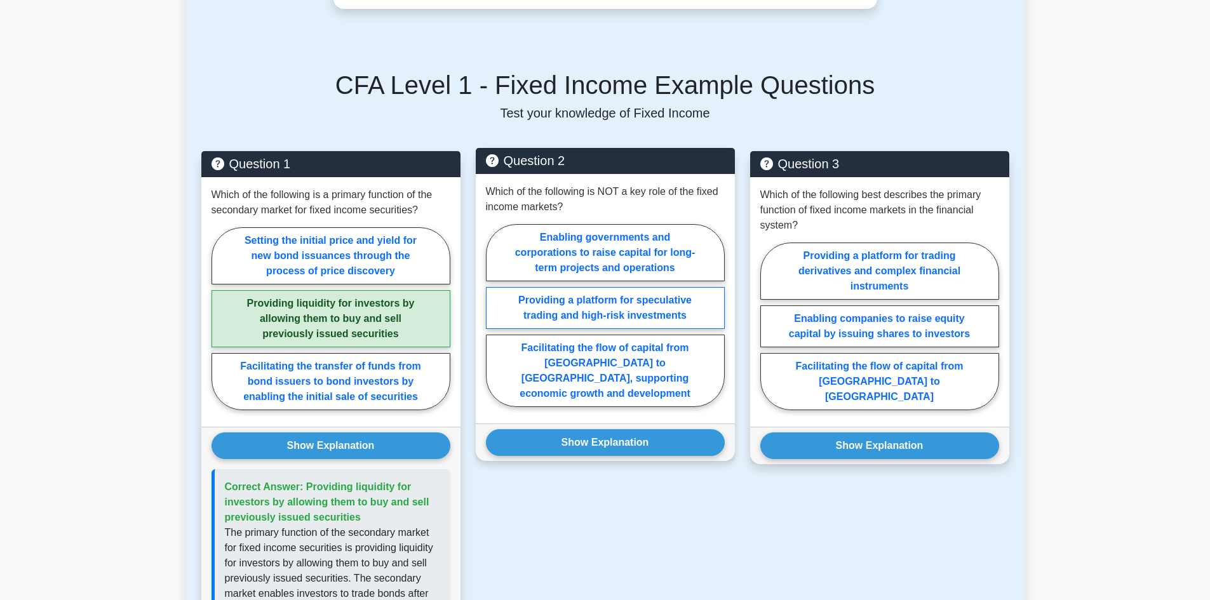
drag, startPoint x: 612, startPoint y: 289, endPoint x: 619, endPoint y: 288, distance: 7.1
click at [619, 288] on label "Providing a platform for speculative trading and high-risk investments" at bounding box center [605, 308] width 239 height 42
click at [494, 315] on input "Providing a platform for speculative trading and high-risk investments" at bounding box center [490, 319] width 8 height 8
radio input "true"
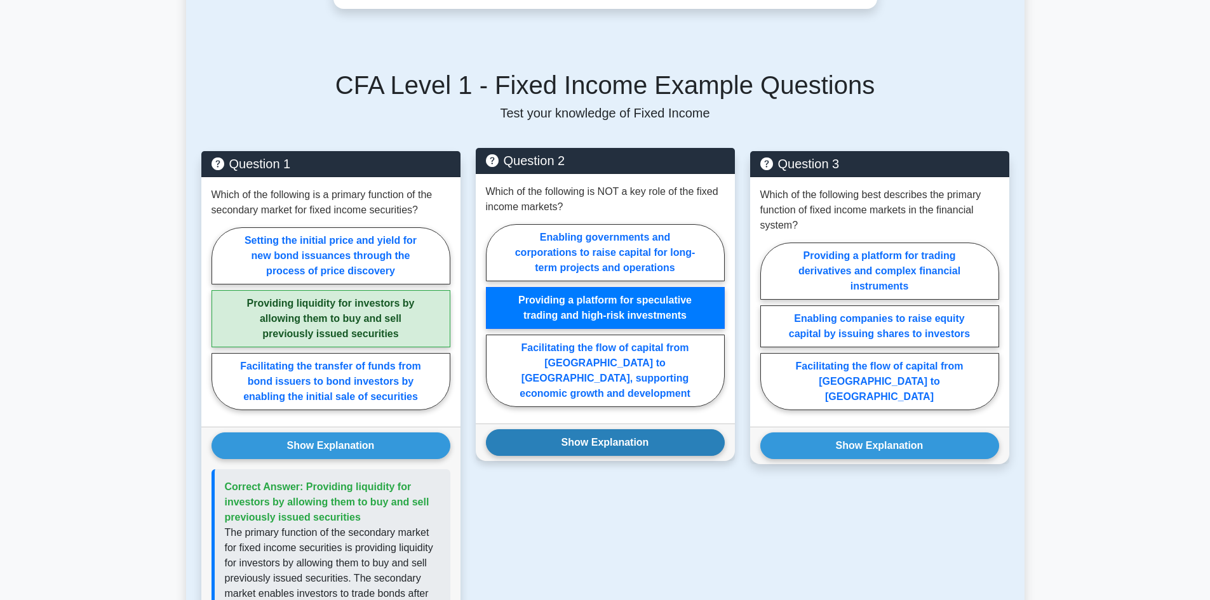
click at [629, 429] on button "Show Explanation" at bounding box center [605, 442] width 239 height 27
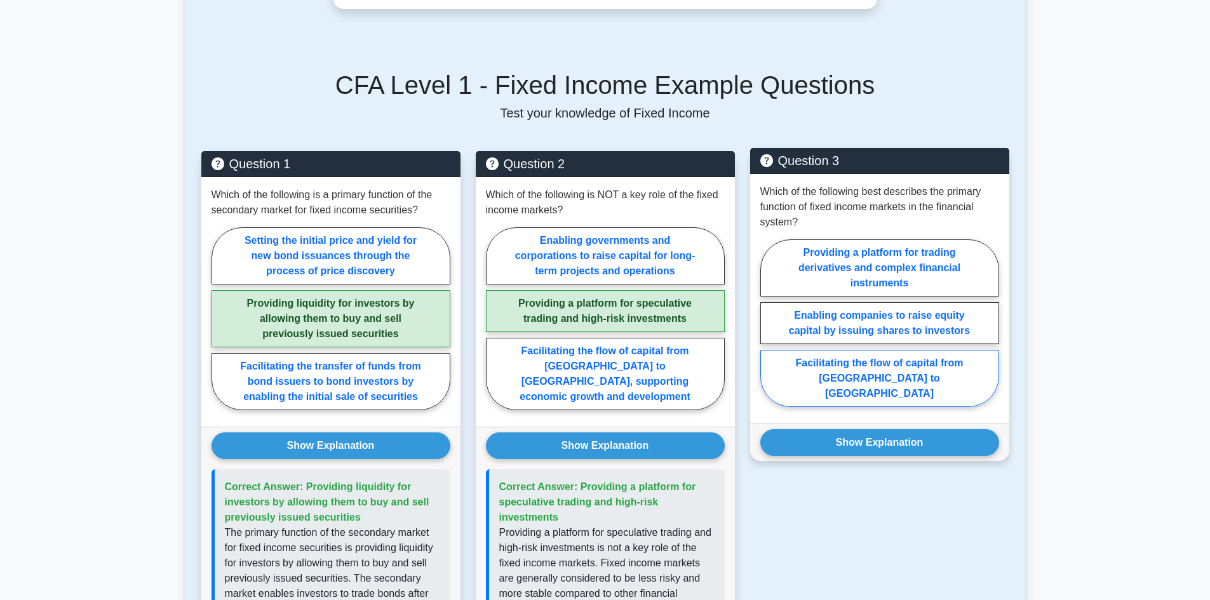
click at [889, 356] on label "Facilitating the flow of capital from savers to borrowers" at bounding box center [879, 378] width 239 height 57
click at [768, 331] on input "Facilitating the flow of capital from savers to borrowers" at bounding box center [764, 327] width 8 height 8
radio input "true"
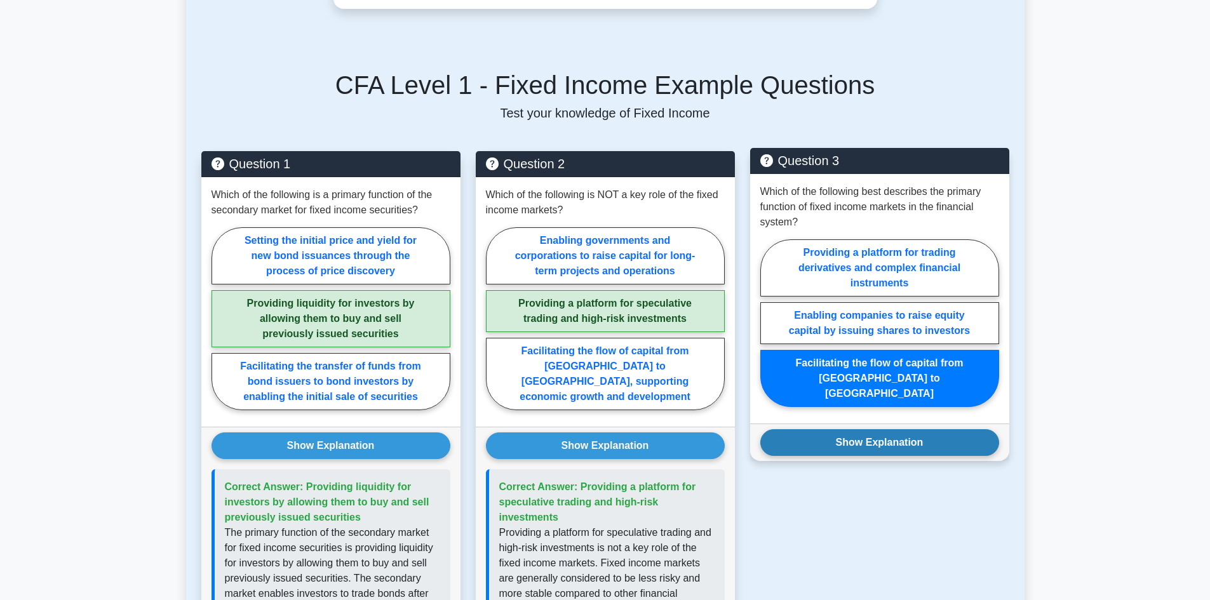
click at [890, 429] on button "Show Explanation" at bounding box center [879, 442] width 239 height 27
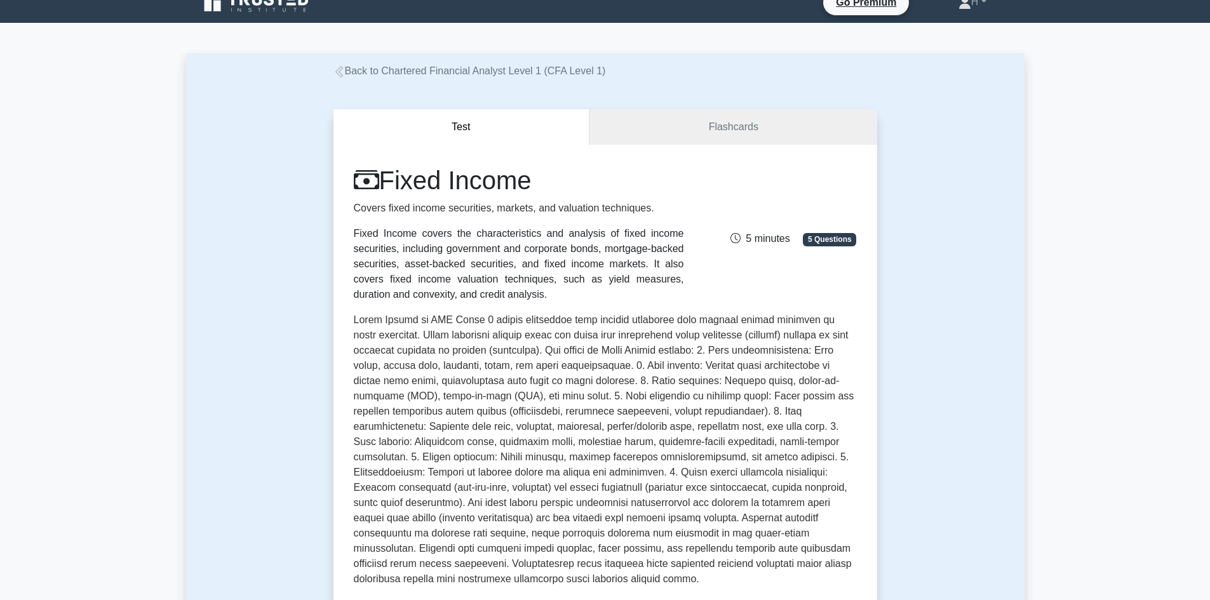
scroll to position [0, 0]
